Goal: Find specific page/section: Find specific page/section

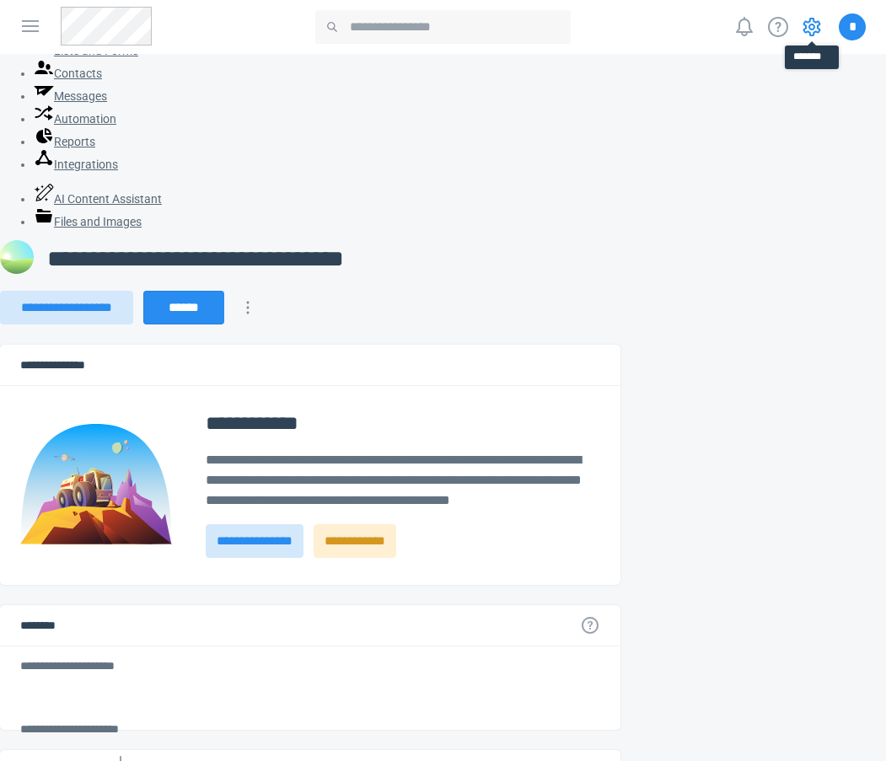
click at [812, 19] on icon at bounding box center [812, 27] width 18 height 19
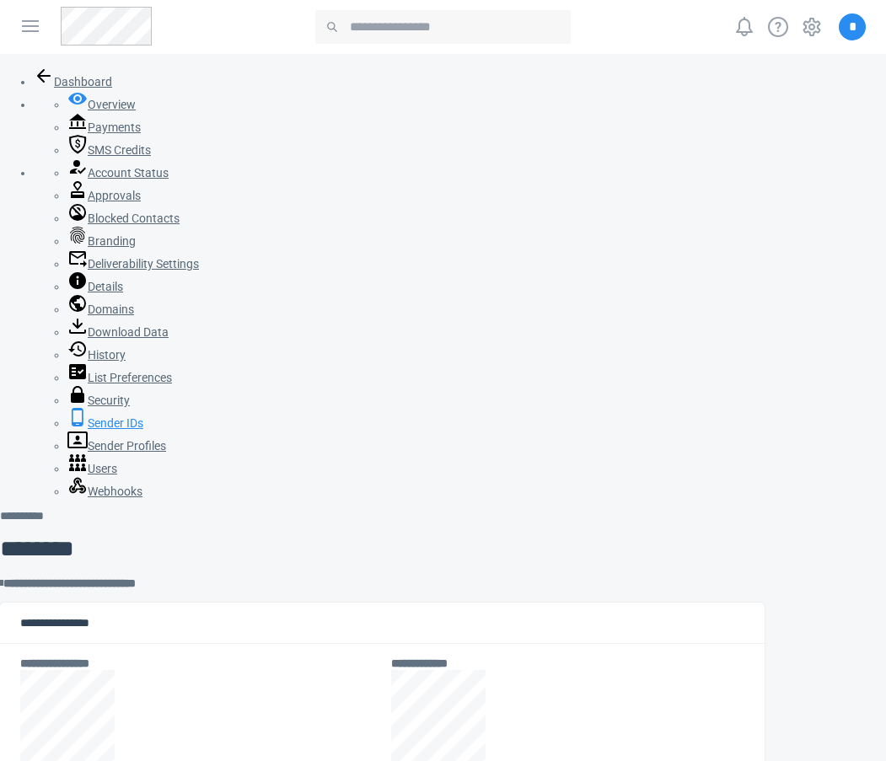
click at [72, 426] on icon at bounding box center [78, 417] width 12 height 19
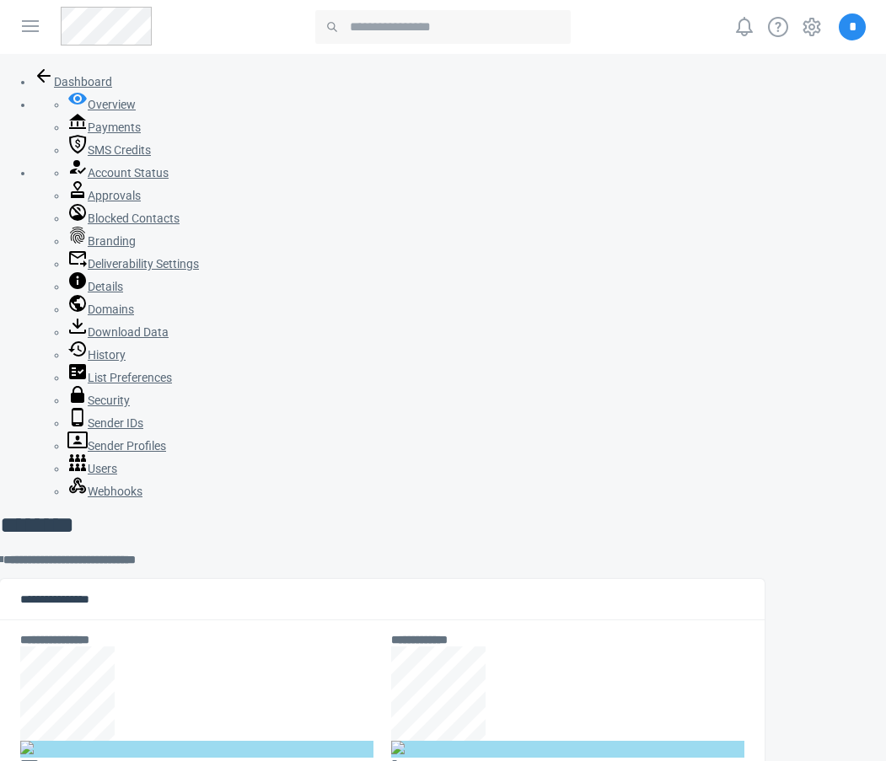
click at [849, 35] on span "*" at bounding box center [851, 26] width 27 height 27
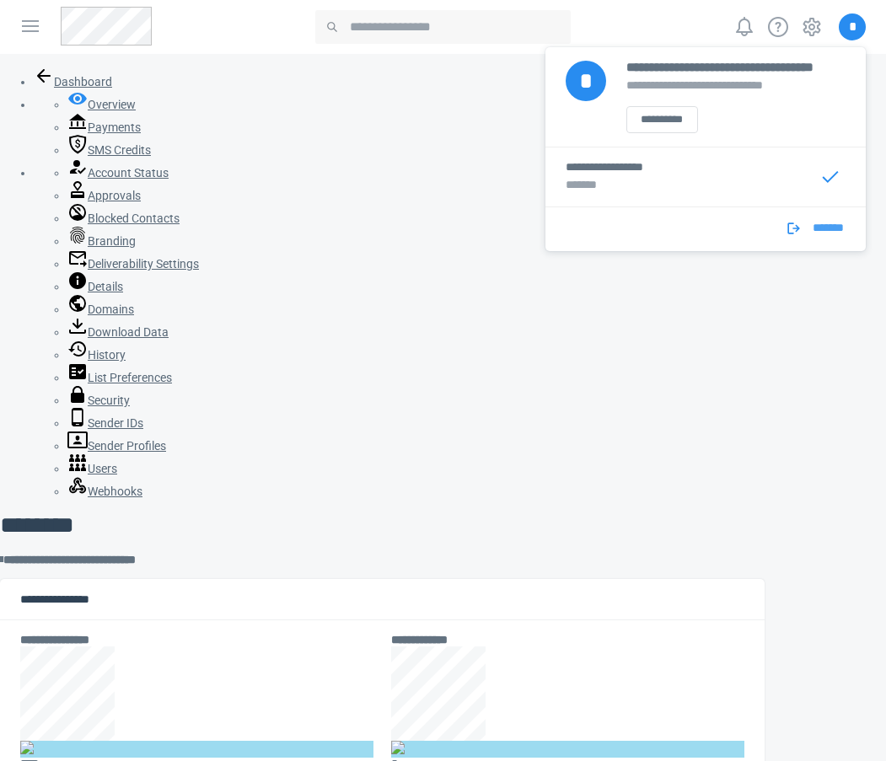
click at [835, 222] on span "*******" at bounding box center [828, 233] width 40 height 22
